Goal: Transaction & Acquisition: Purchase product/service

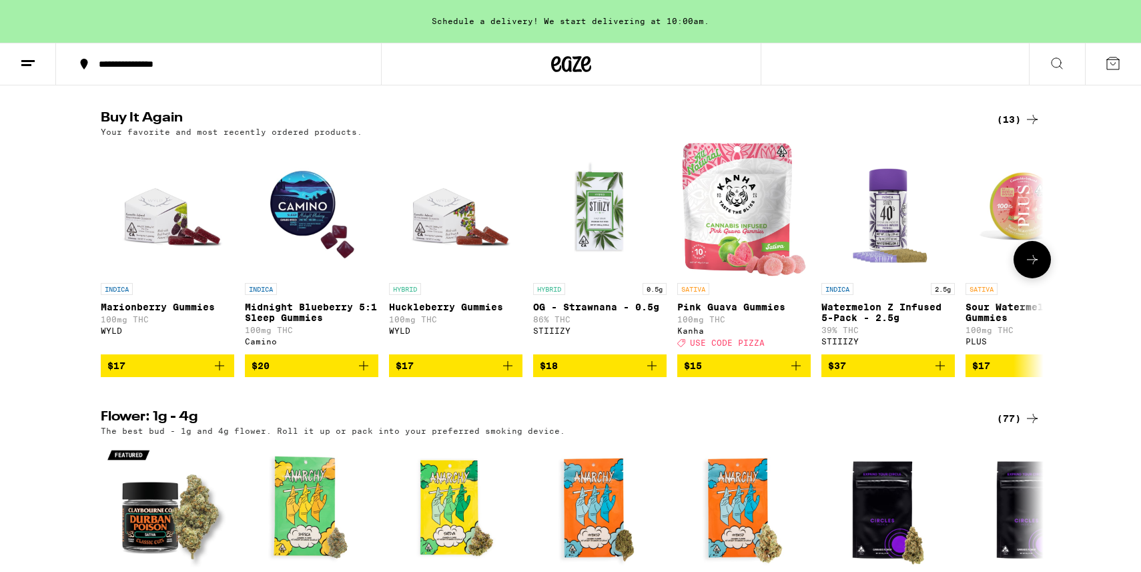
scroll to position [461, 0]
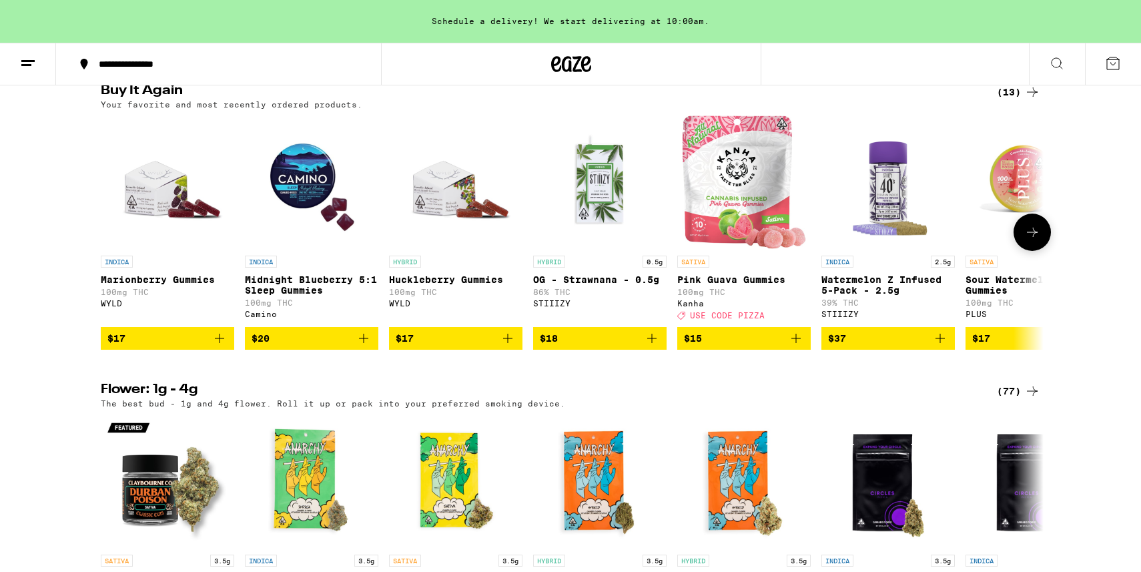
click at [222, 346] on icon "Add to bag" at bounding box center [220, 338] width 16 height 16
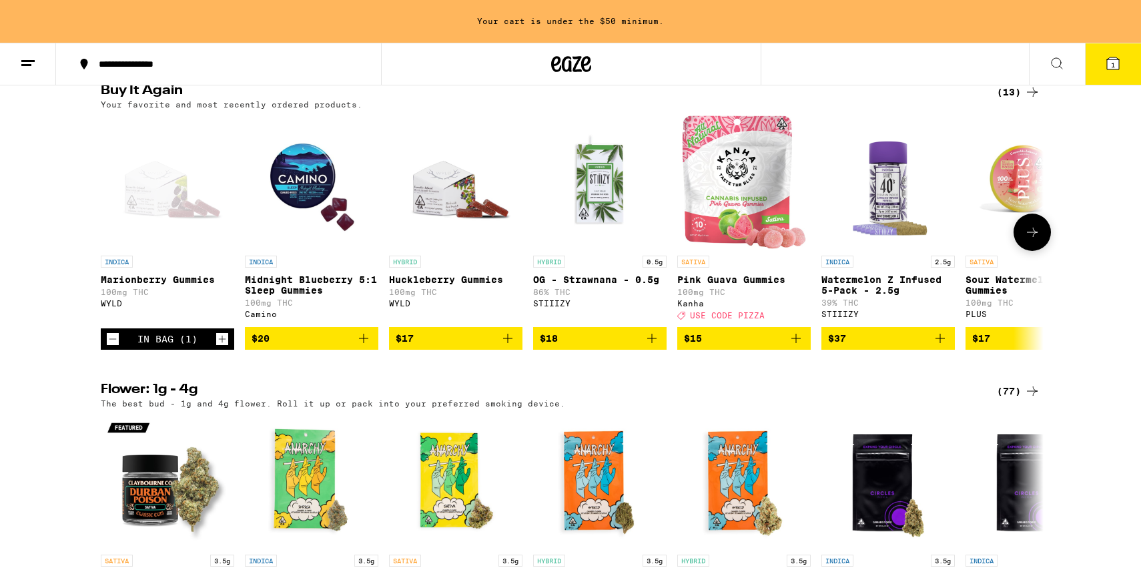
click at [222, 342] on icon "Increment" at bounding box center [222, 338] width 7 height 7
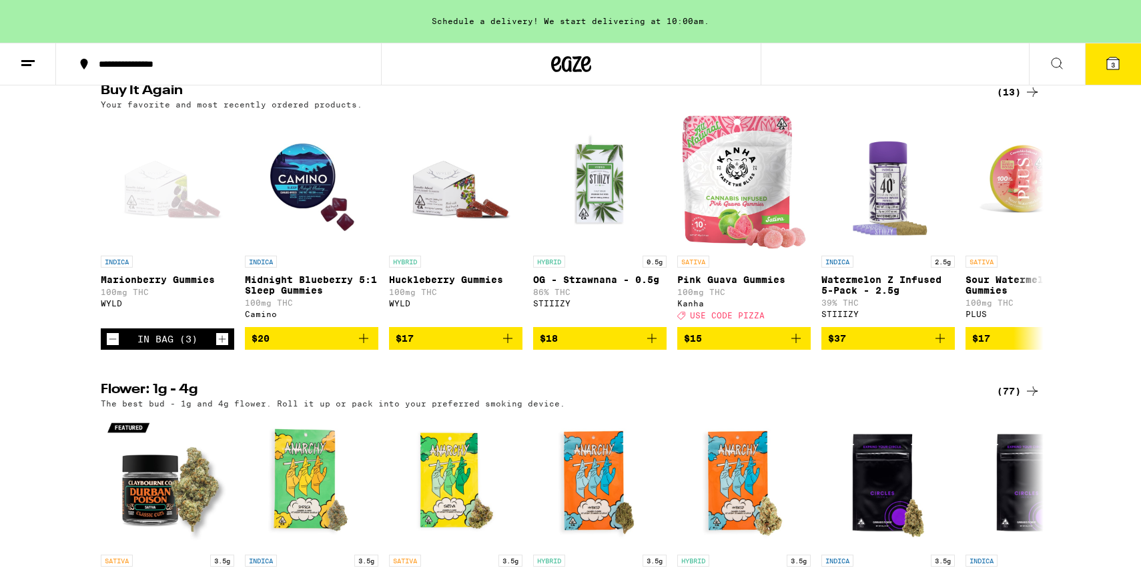
click at [1104, 69] on button "3" at bounding box center [1113, 63] width 56 height 41
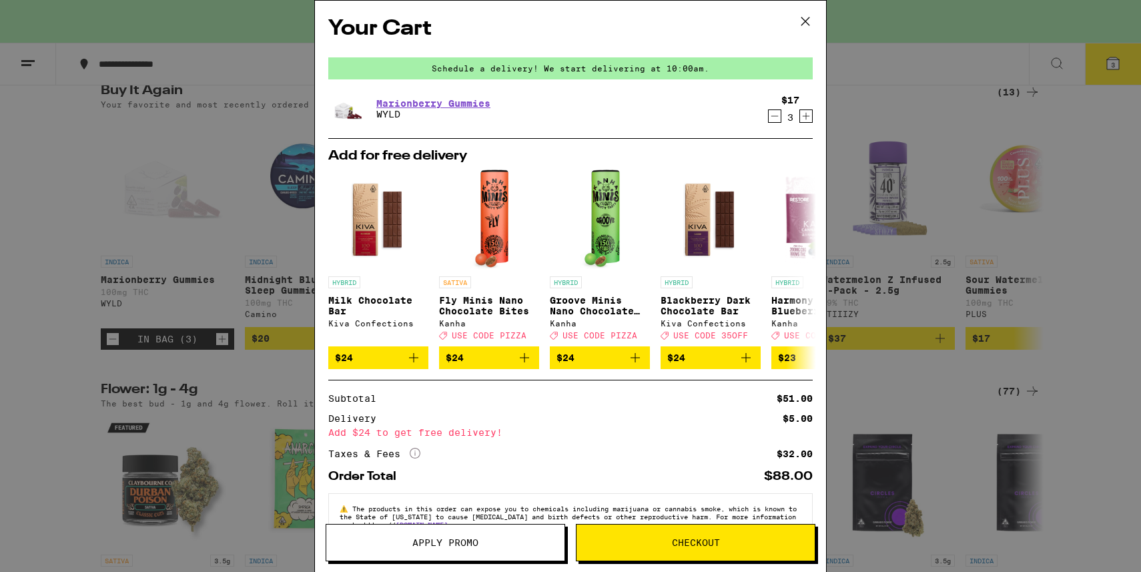
click at [665, 550] on button "Checkout" at bounding box center [696, 542] width 240 height 37
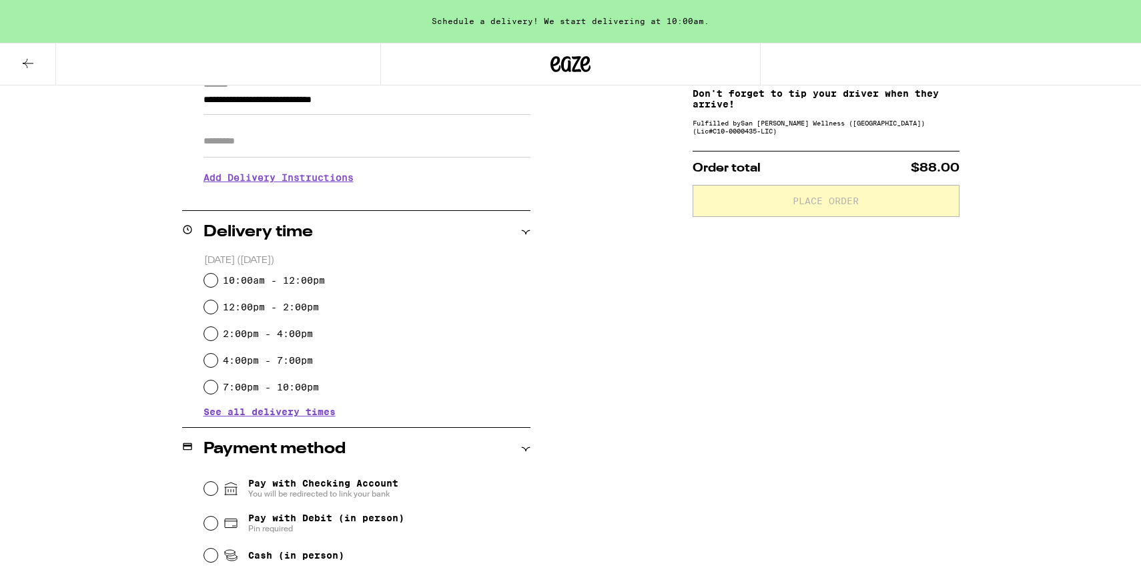
scroll to position [206, 0]
click at [209, 281] on input "10:00am - 12:00pm" at bounding box center [210, 279] width 13 height 13
radio input "true"
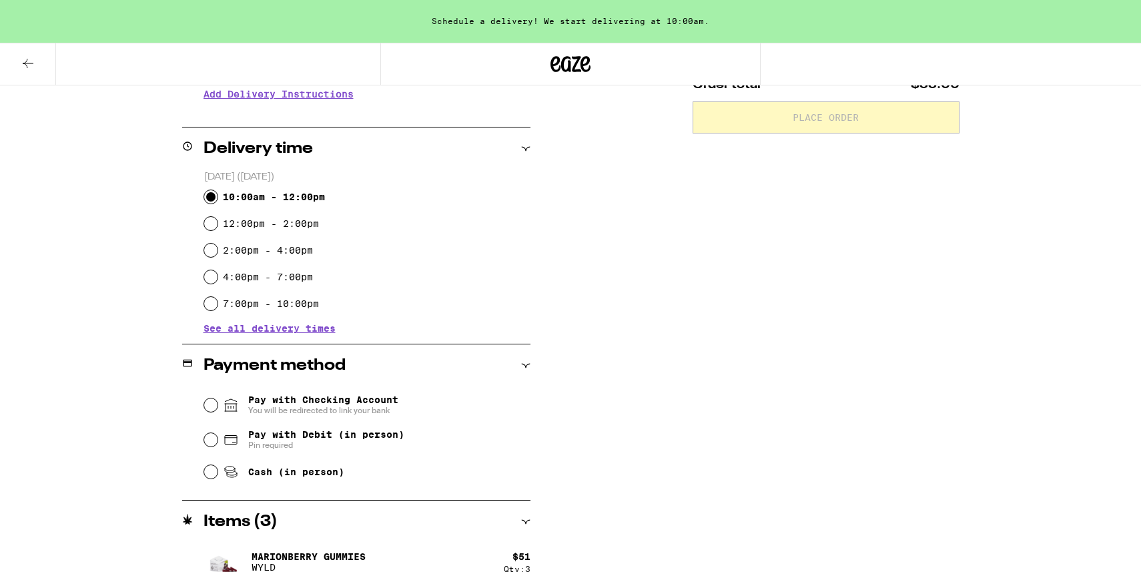
scroll to position [308, 0]
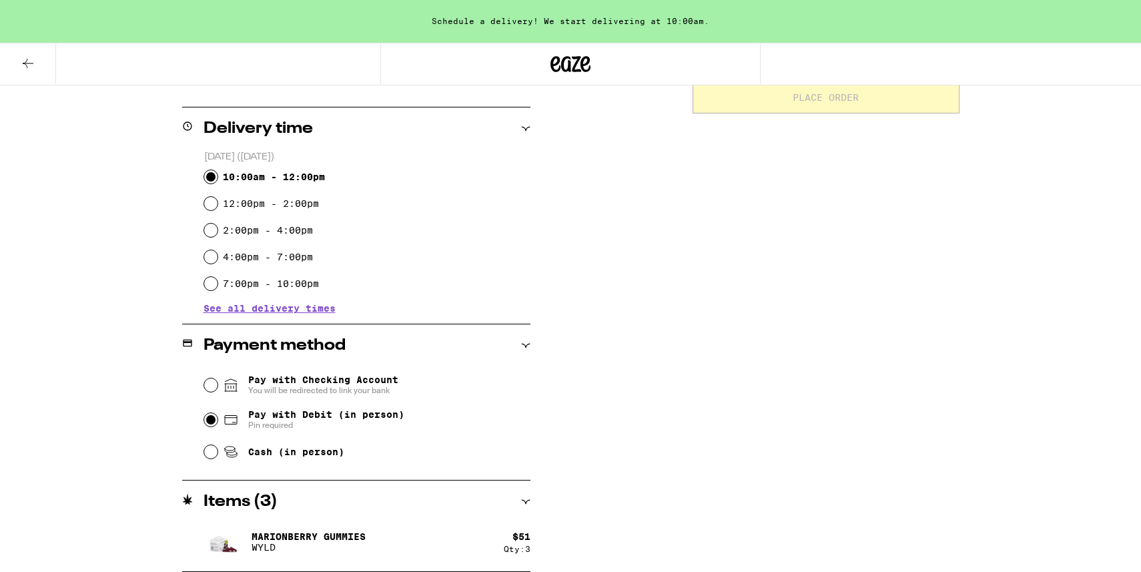
click at [210, 420] on input "Pay with Debit (in person) Pin required" at bounding box center [210, 419] width 13 height 13
radio input "true"
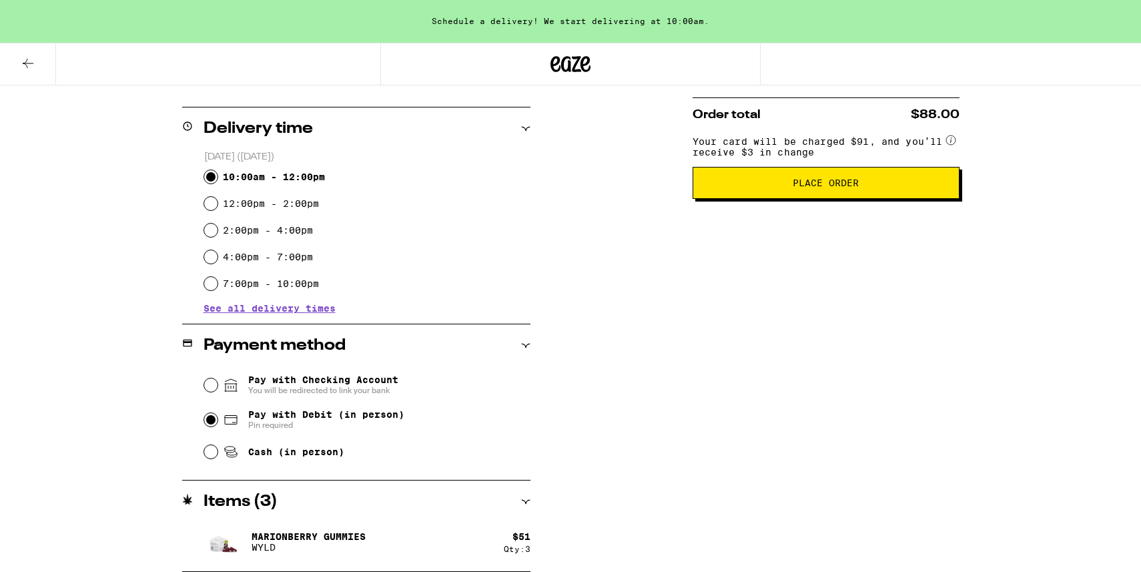
click at [828, 188] on span "Place Order" at bounding box center [826, 182] width 66 height 9
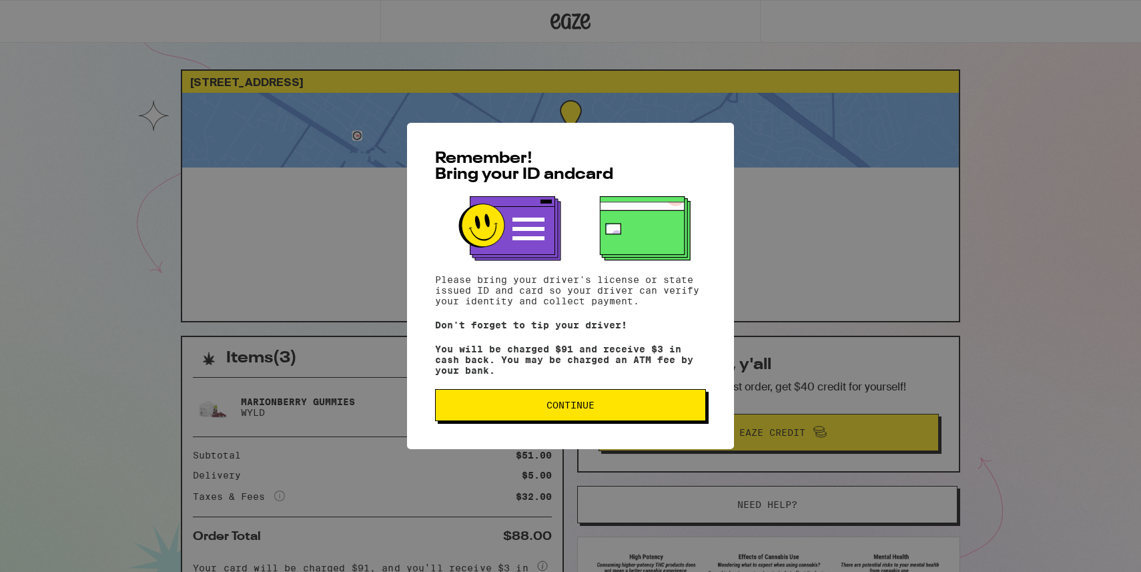
click at [549, 408] on span "Continue" at bounding box center [570, 404] width 48 height 9
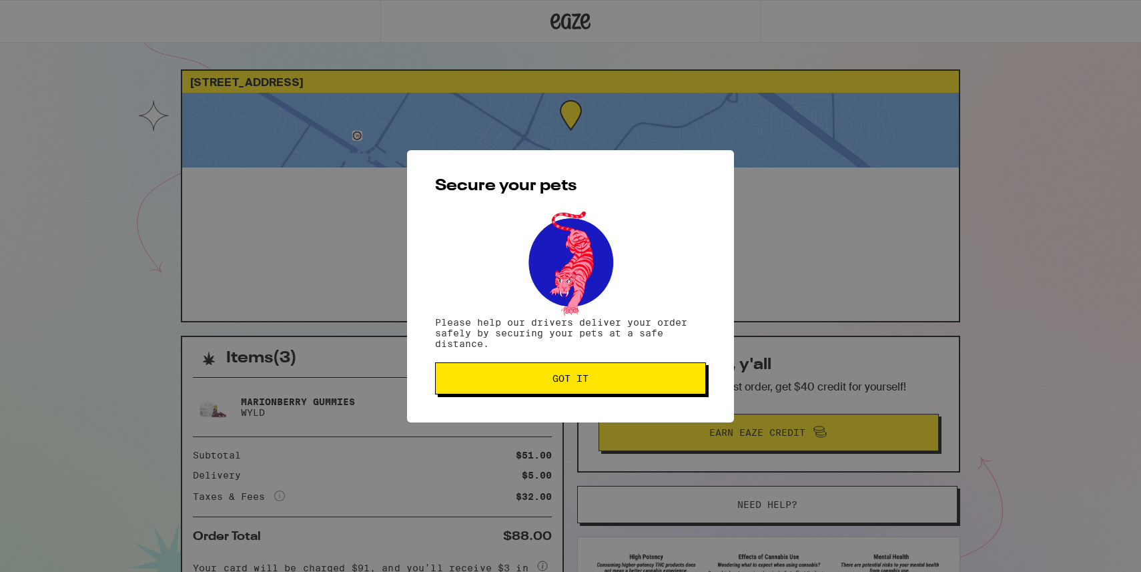
click at [529, 377] on span "Got it" at bounding box center [570, 378] width 248 height 9
